Goal: Obtain resource: Download file/media

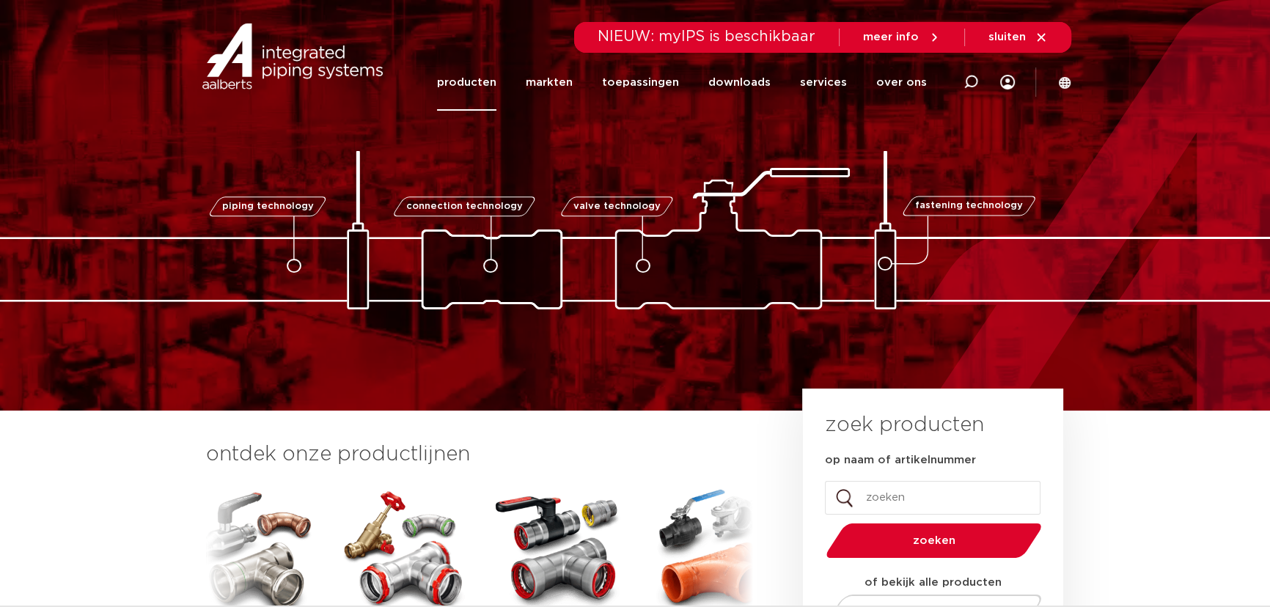
click at [491, 84] on link "producten" at bounding box center [466, 82] width 59 height 56
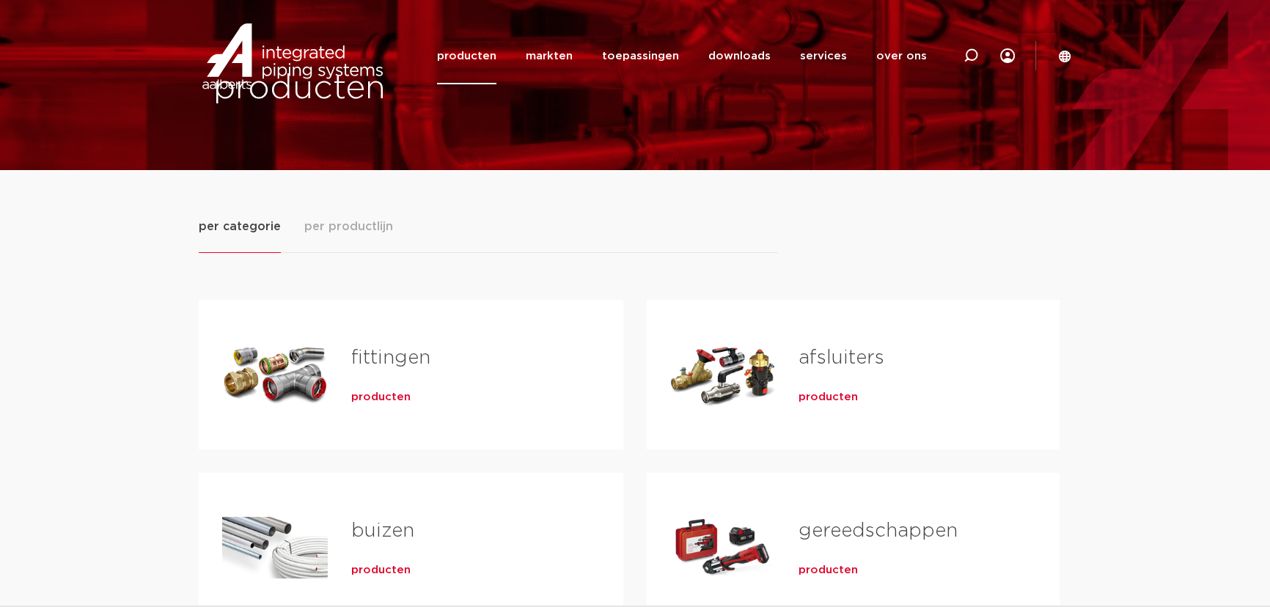
scroll to position [66, 0]
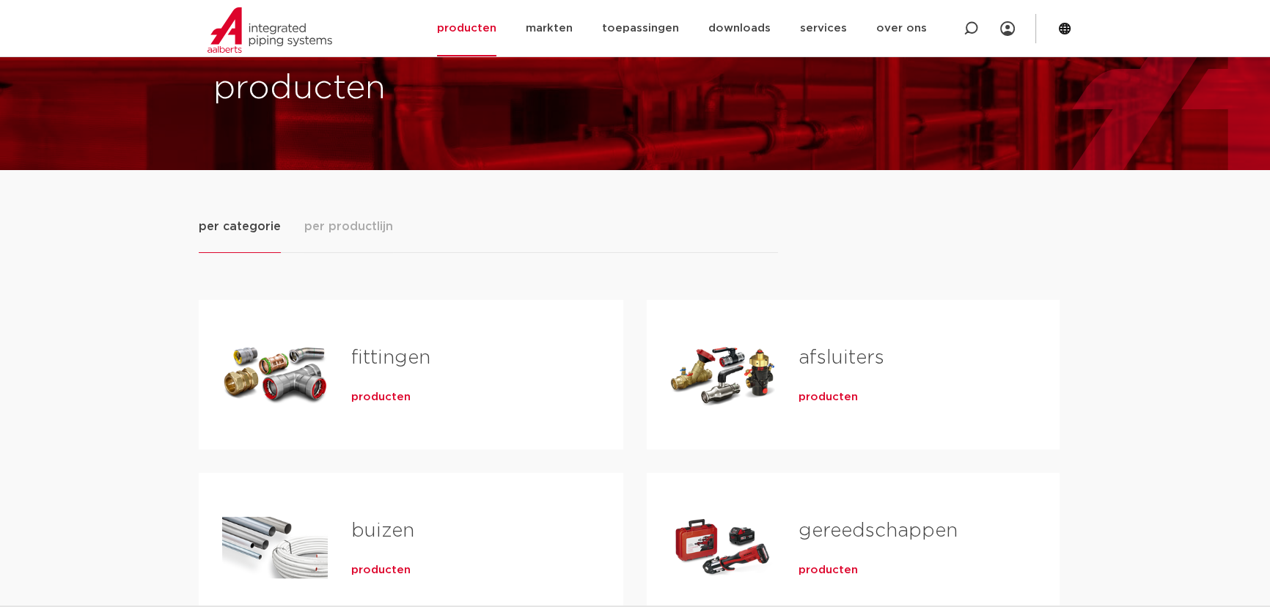
click at [397, 398] on span "producten" at bounding box center [380, 397] width 59 height 15
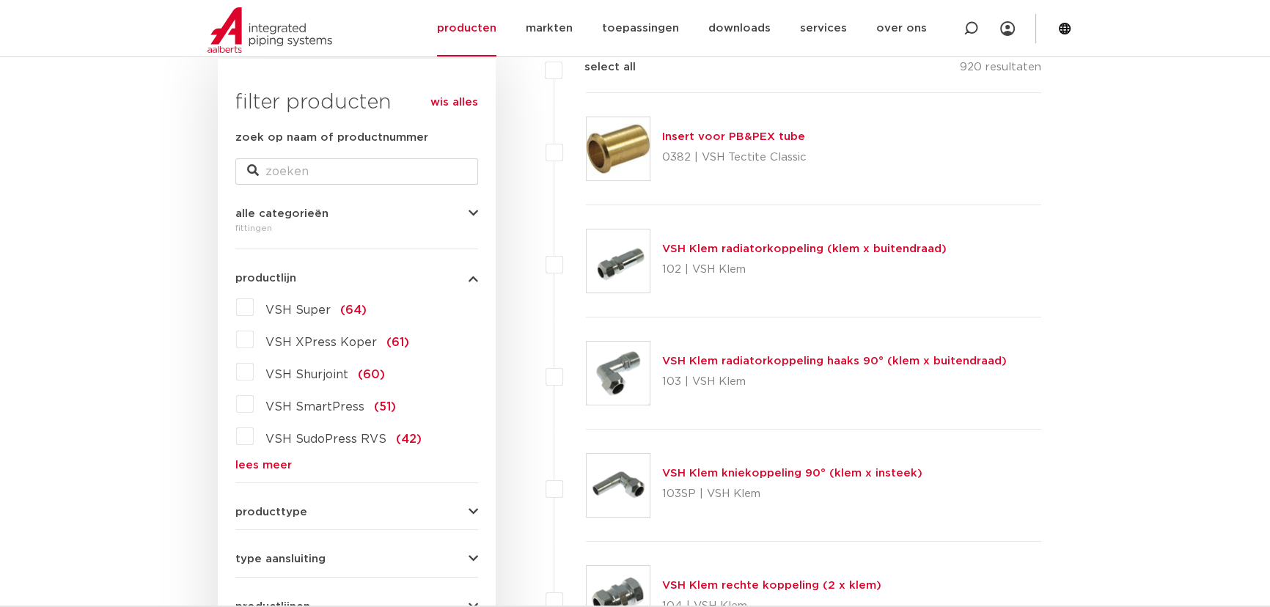
scroll to position [265, 0]
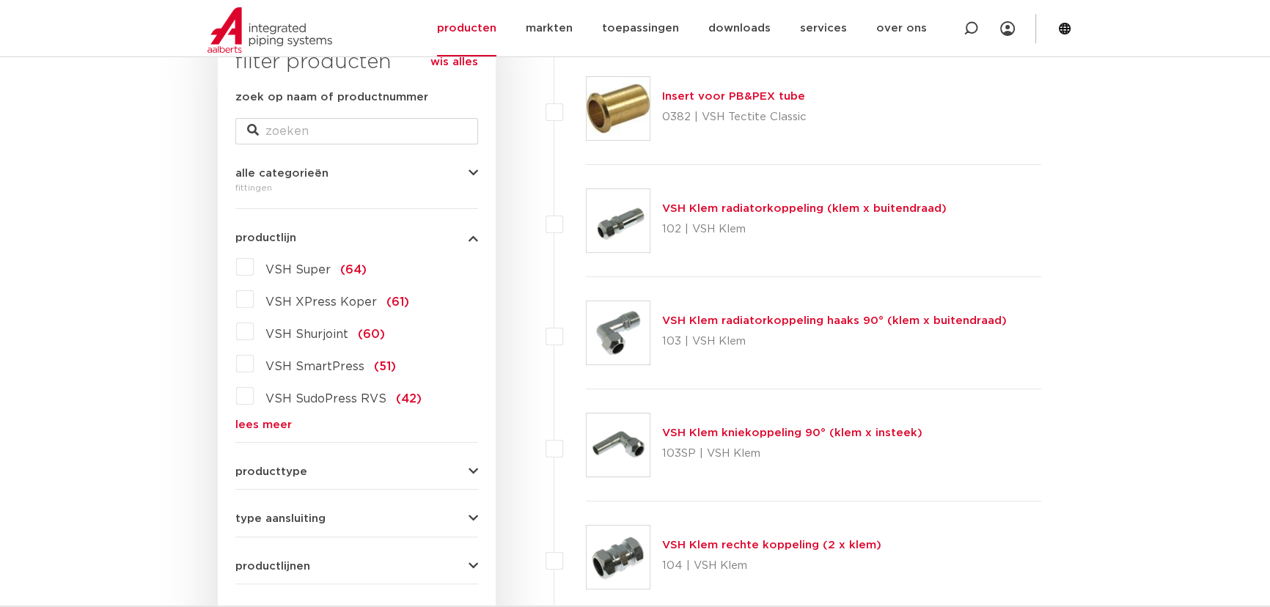
click at [279, 419] on link "lees meer" at bounding box center [356, 424] width 243 height 11
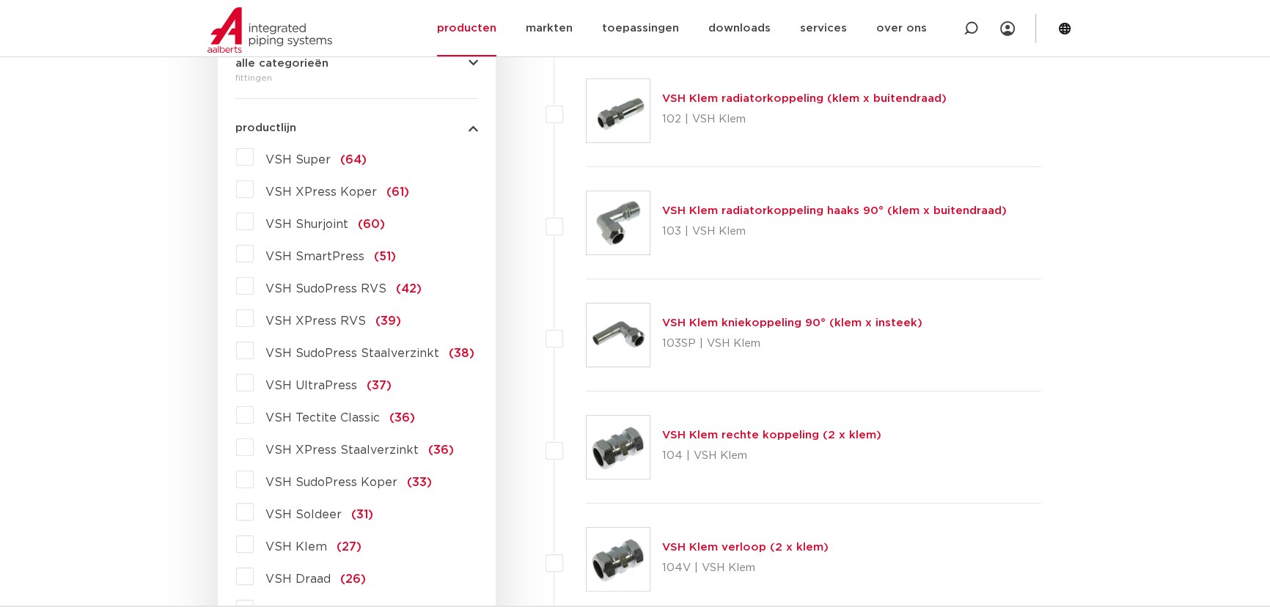
scroll to position [398, 0]
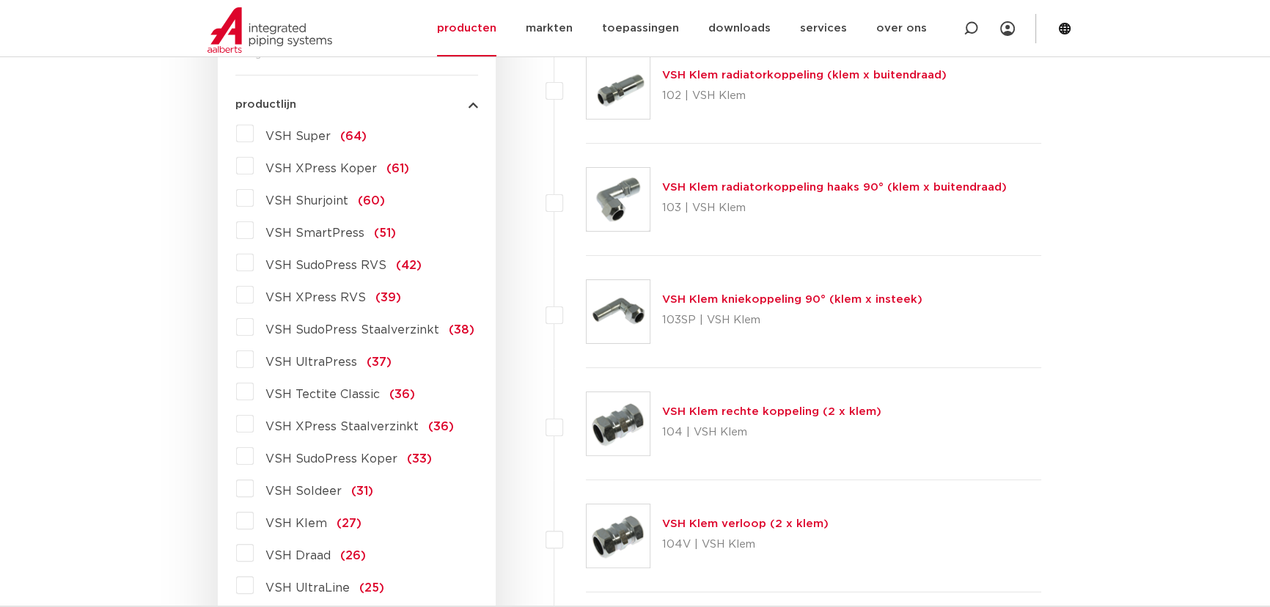
click at [254, 425] on label "VSH XPress Staalverzinkt (36)" at bounding box center [354, 423] width 200 height 23
click at [0, 0] on input "VSH XPress Staalverzinkt (36)" at bounding box center [0, 0] width 0 height 0
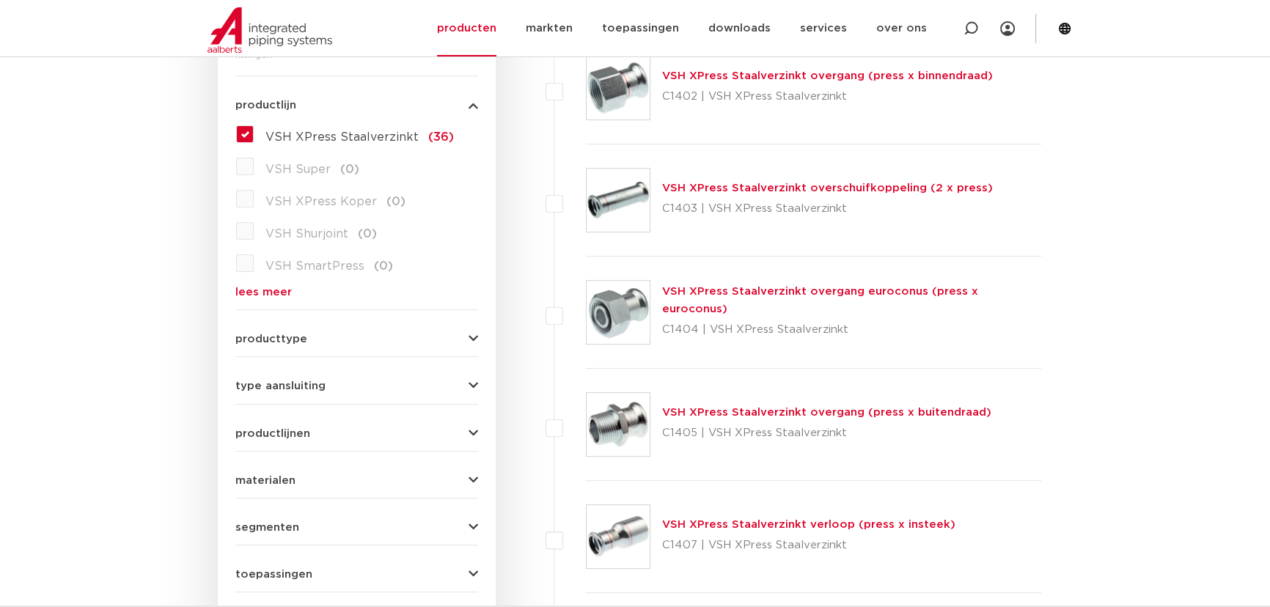
click at [821, 524] on link "VSH XPress Staalverzinkt verloop (press x insteek)" at bounding box center [808, 524] width 293 height 11
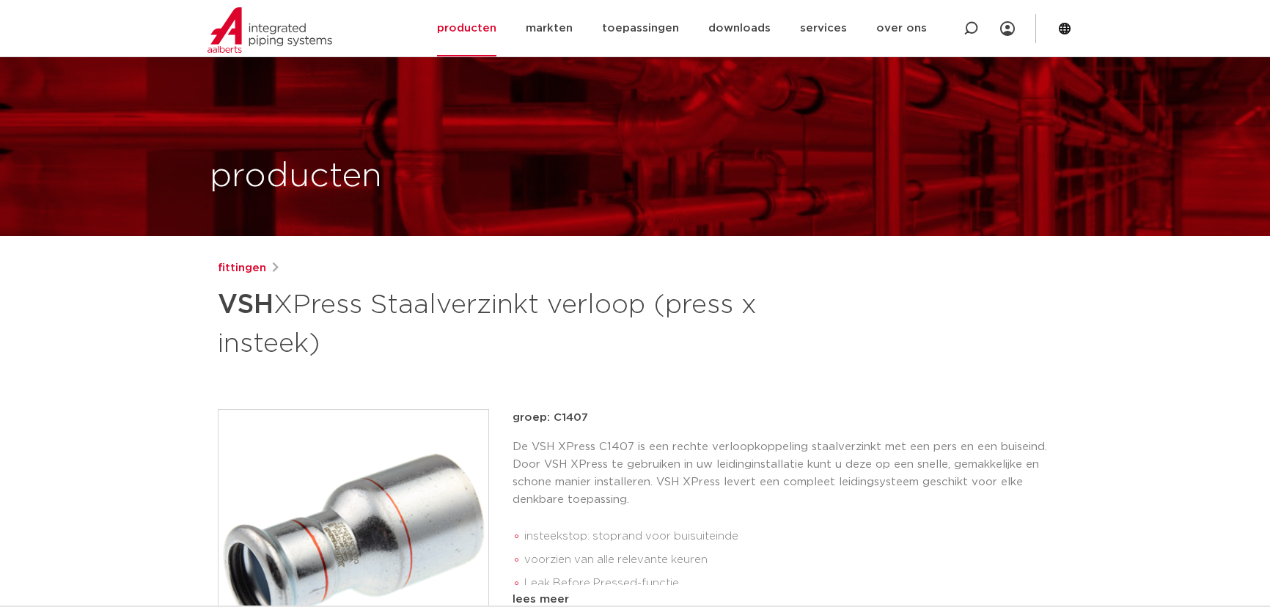
scroll to position [266, 0]
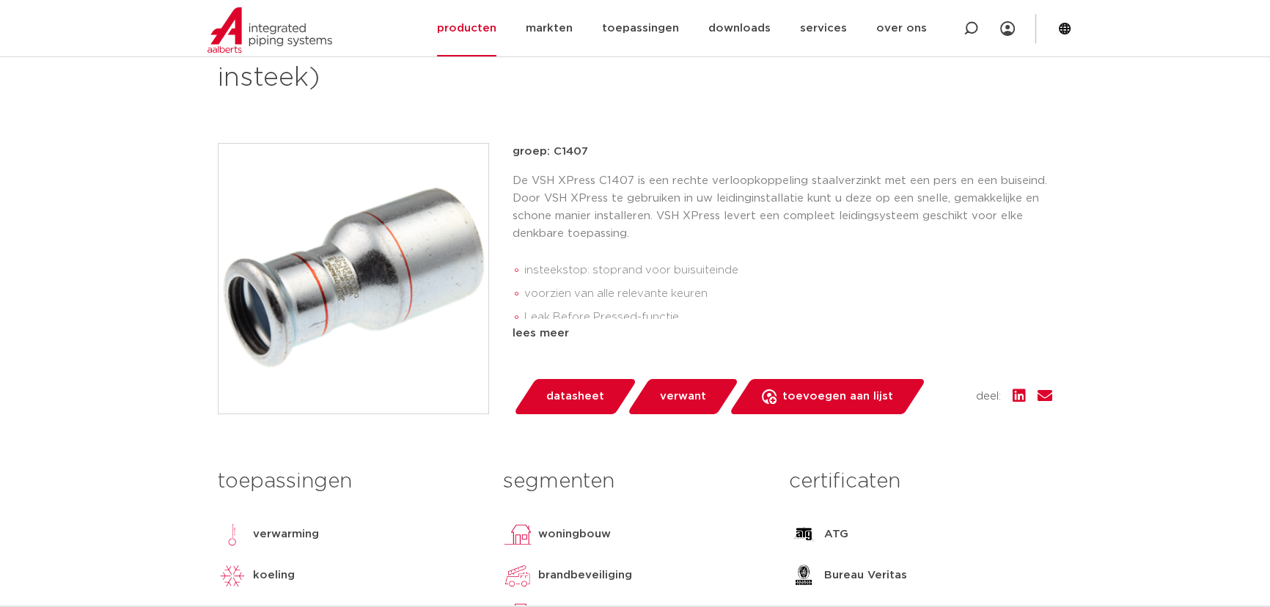
click at [555, 394] on span "datasheet" at bounding box center [575, 396] width 58 height 23
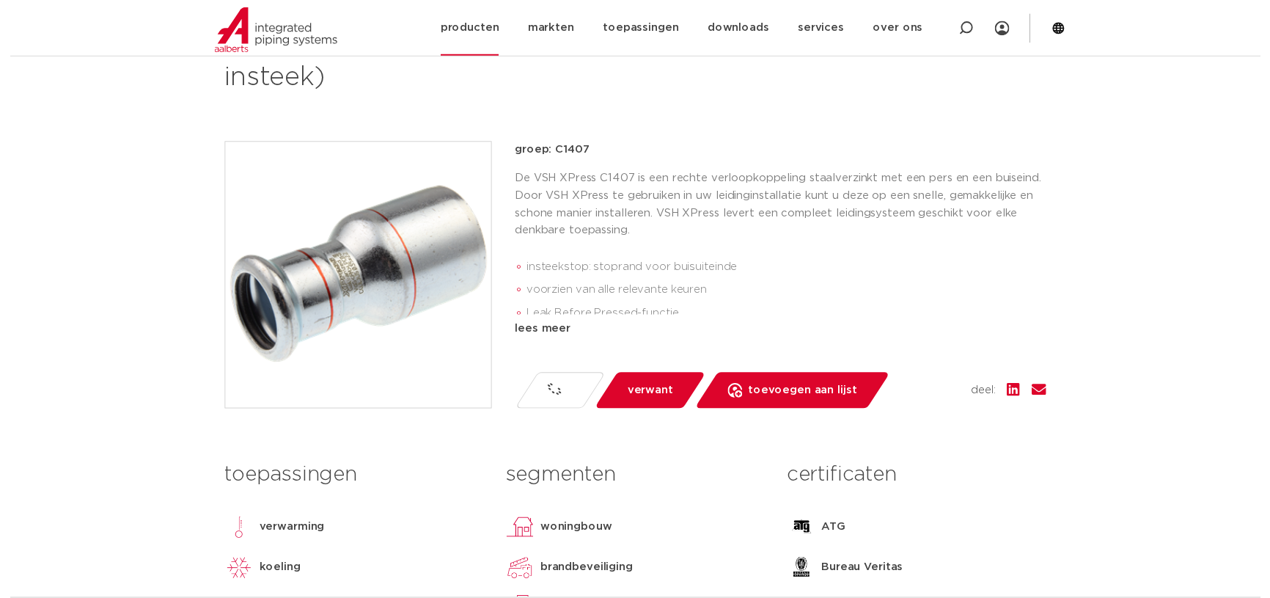
scroll to position [0, 0]
